Goal: Use online tool/utility: Utilize a website feature to perform a specific function

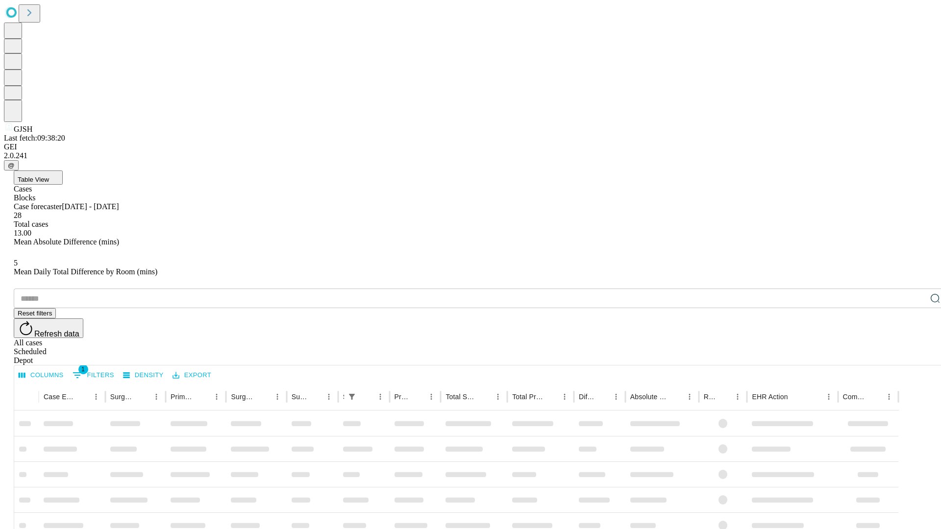
click at [49, 176] on span "Table View" at bounding box center [33, 179] width 31 height 7
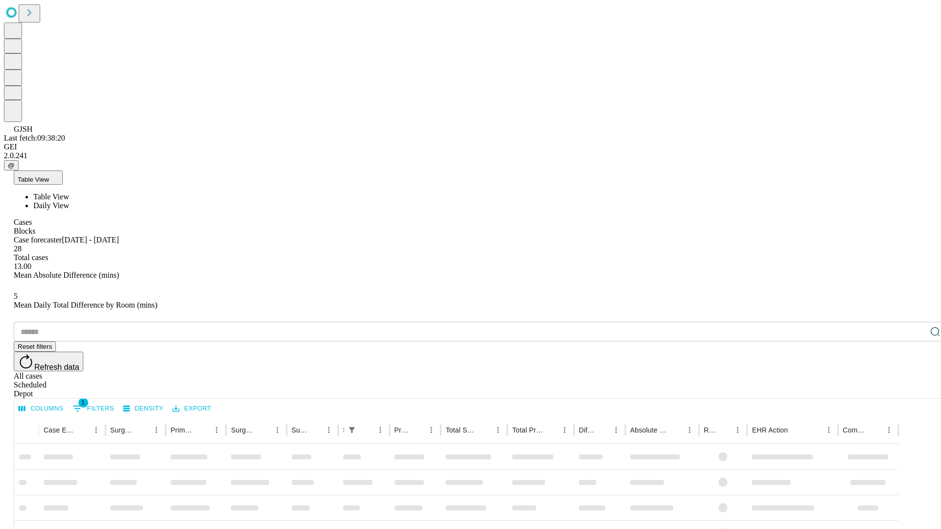
click at [69, 201] on span "Daily View" at bounding box center [51, 205] width 36 height 8
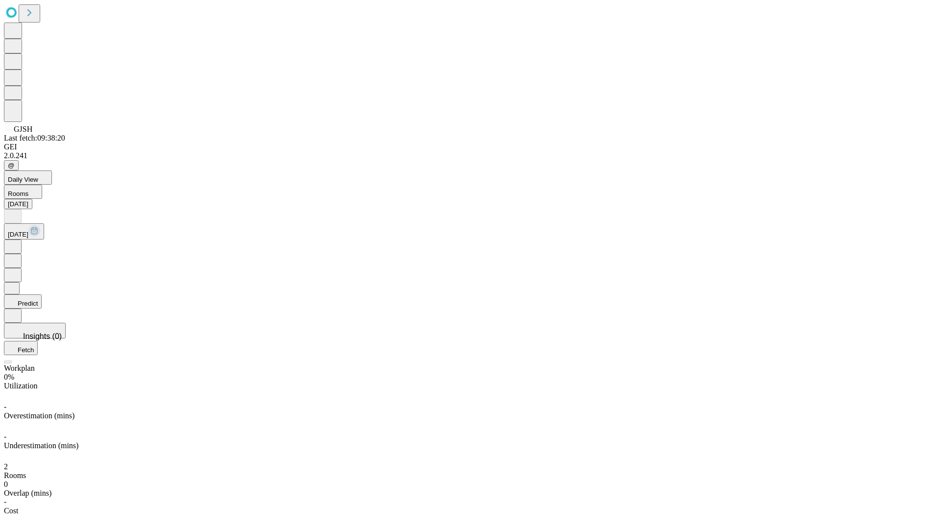
click at [42, 295] on button "Predict" at bounding box center [23, 302] width 38 height 14
